Goal: Task Accomplishment & Management: Use online tool/utility

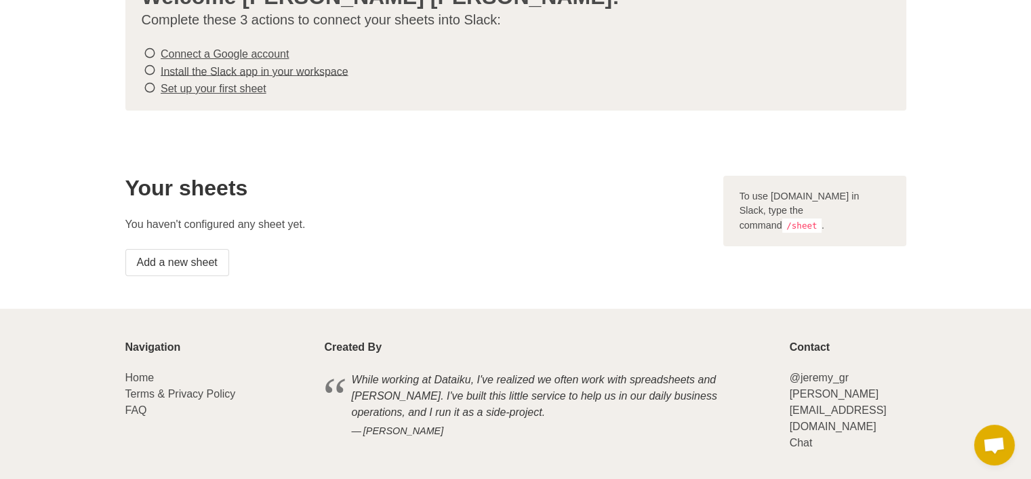
scroll to position [123, 0]
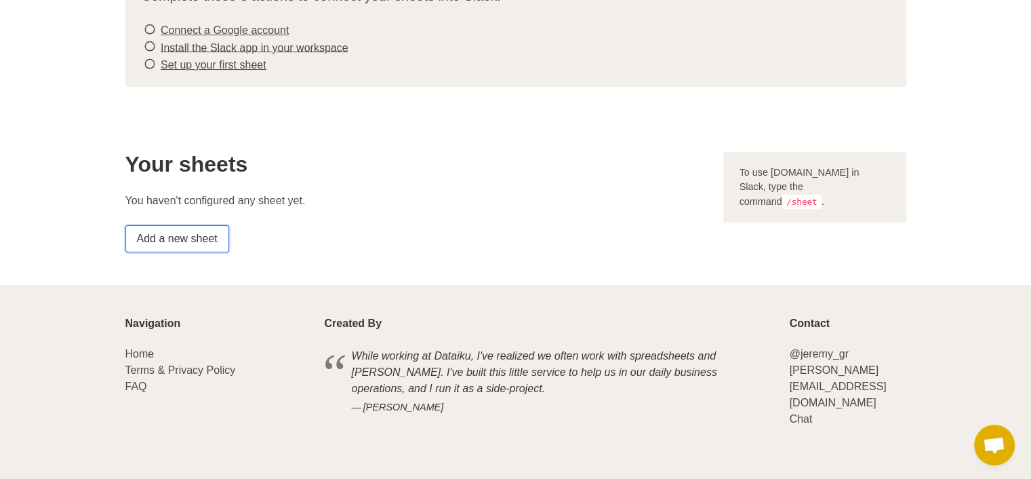
click at [200, 241] on link "Add a new sheet" at bounding box center [177, 238] width 104 height 27
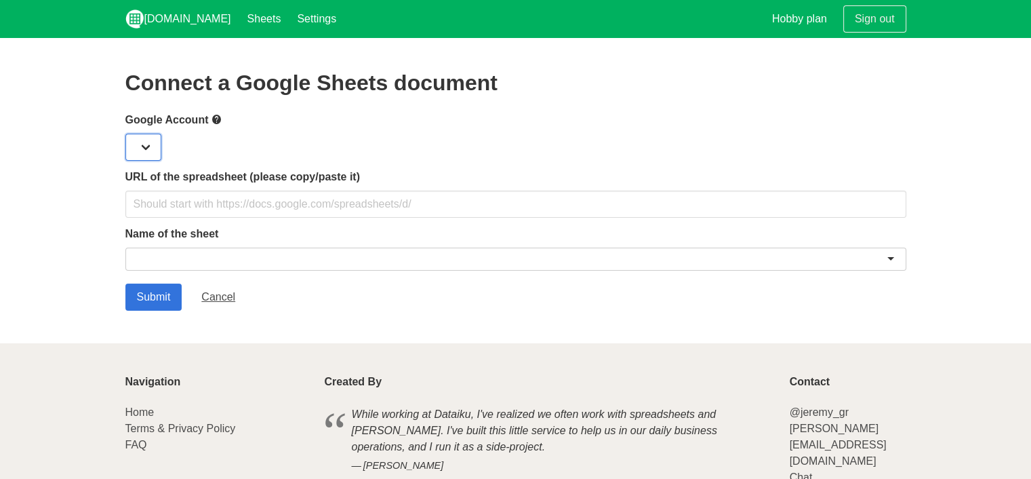
click at [144, 146] on select at bounding box center [143, 147] width 36 height 27
click at [155, 151] on select at bounding box center [143, 147] width 36 height 27
click at [151, 145] on select at bounding box center [143, 147] width 36 height 27
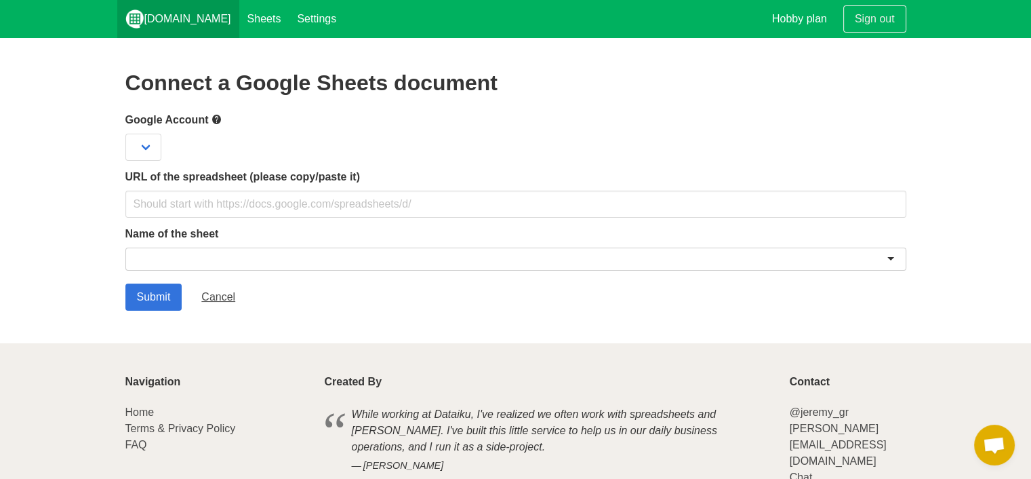
click at [174, 18] on link "[DOMAIN_NAME]" at bounding box center [178, 19] width 122 height 38
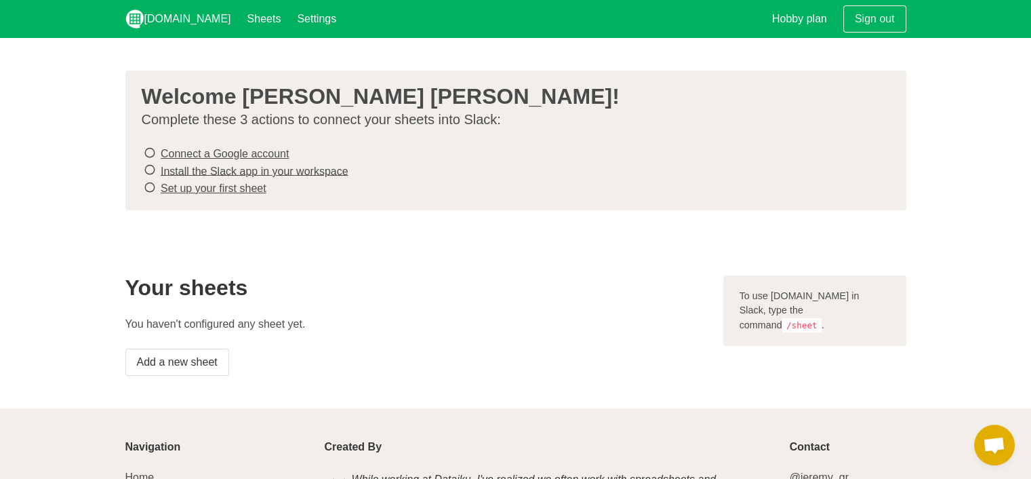
click at [190, 149] on link "Connect a Google account" at bounding box center [225, 154] width 128 height 12
click at [195, 361] on link "Add a new sheet" at bounding box center [177, 362] width 104 height 27
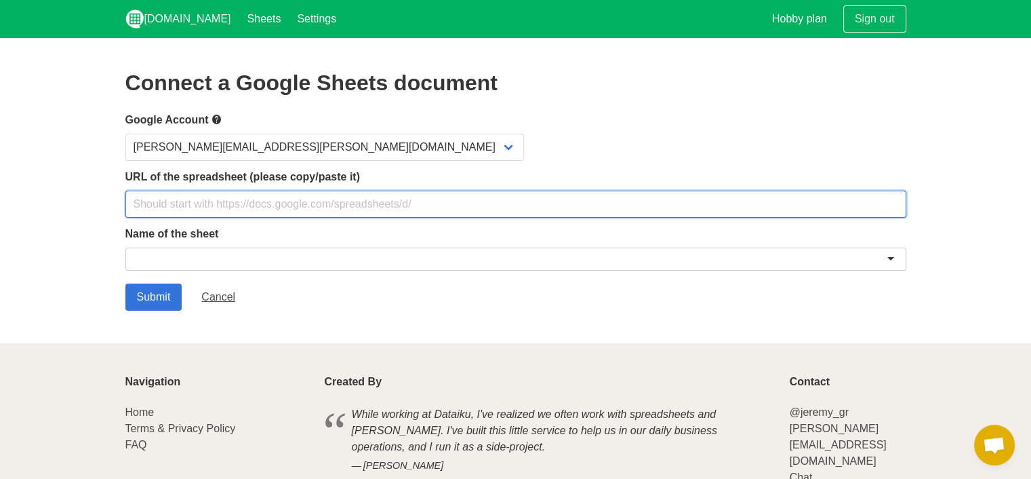
click at [271, 200] on input "text" at bounding box center [515, 204] width 781 height 27
paste input "[URL][DOMAIN_NAME]"
type input "[URL][DOMAIN_NAME]"
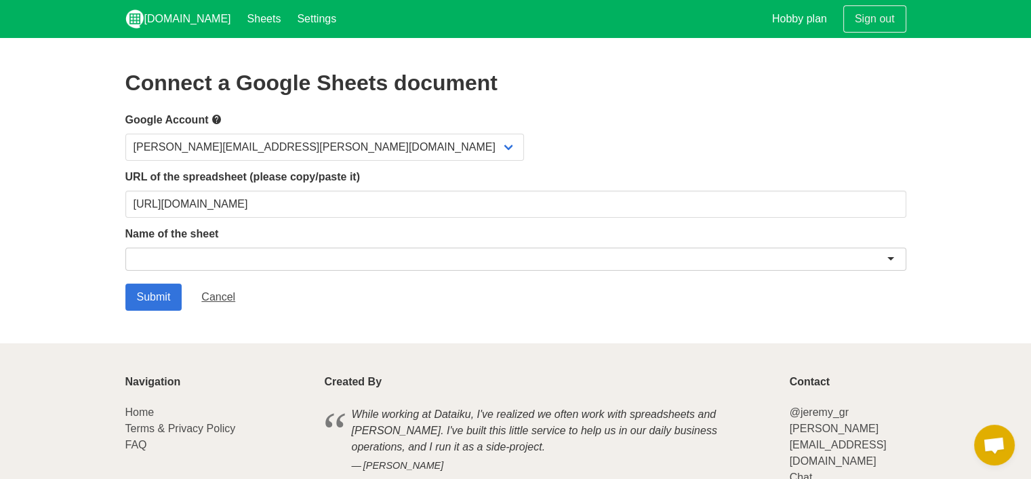
click at [292, 249] on div at bounding box center [515, 259] width 781 height 23
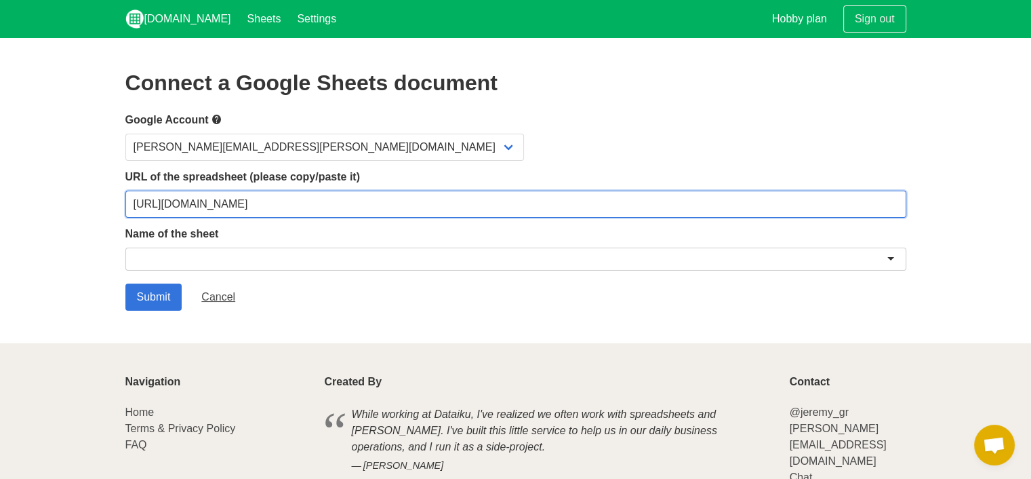
drag, startPoint x: 859, startPoint y: 205, endPoint x: 119, endPoint y: 193, distance: 740.0
click at [119, 193] on section "Connect a Google Sheets document Google Account [PERSON_NAME][EMAIL_ADDRESS][PE…" at bounding box center [515, 190] width 1031 height 305
click at [286, 206] on input "text" at bounding box center [515, 204] width 781 height 27
